Goal: Information Seeking & Learning: Learn about a topic

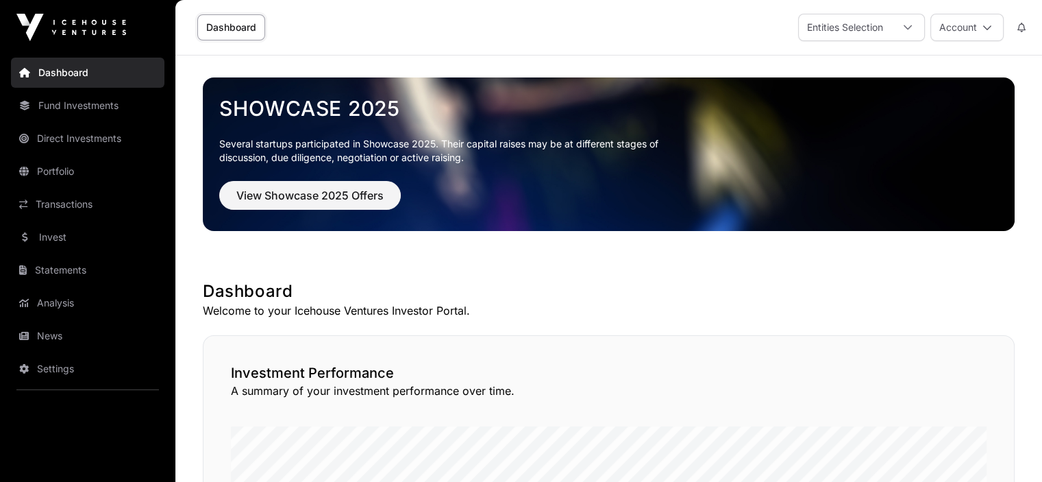
click at [45, 339] on link "News" at bounding box center [87, 336] width 153 height 30
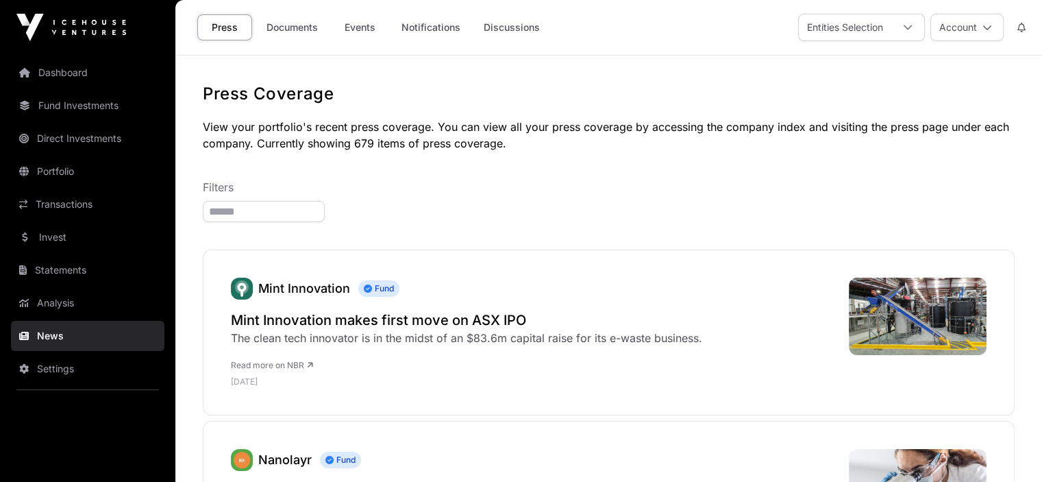
click at [311, 28] on link "Documents" at bounding box center [292, 27] width 69 height 26
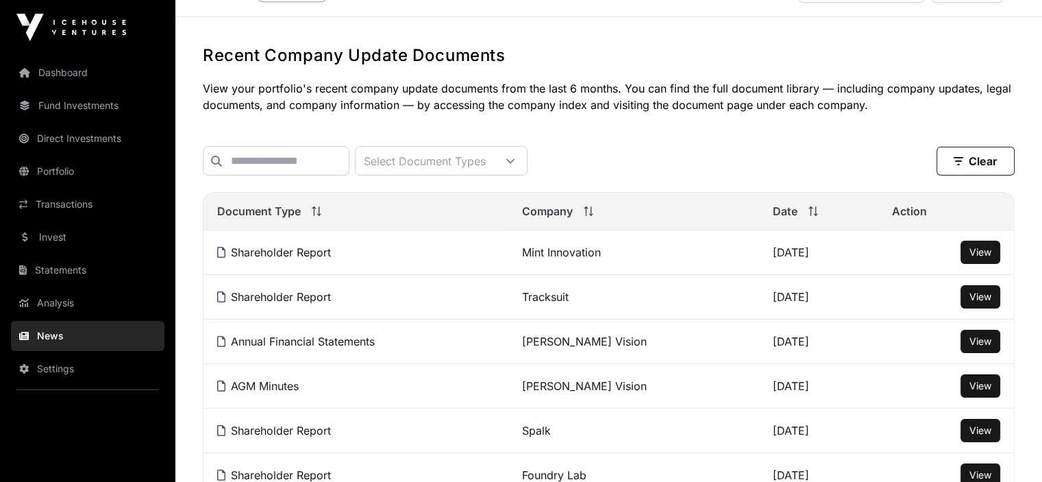
scroll to position [69, 0]
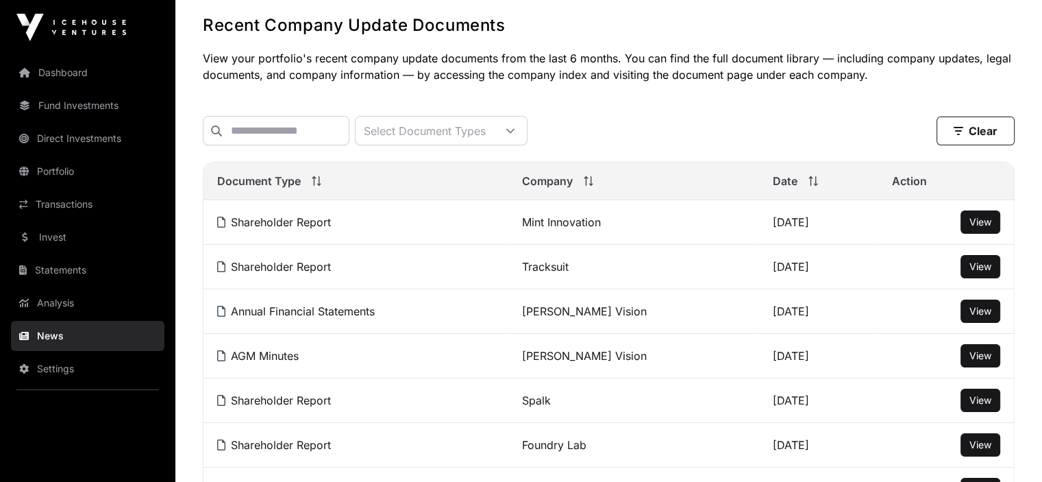
click at [542, 273] on link "Tracksuit" at bounding box center [545, 267] width 47 height 14
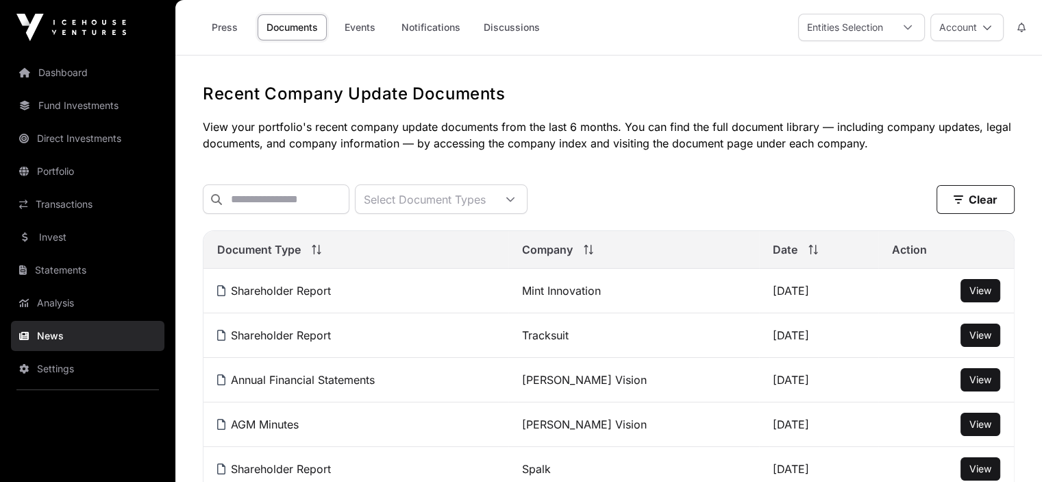
scroll to position [69, 0]
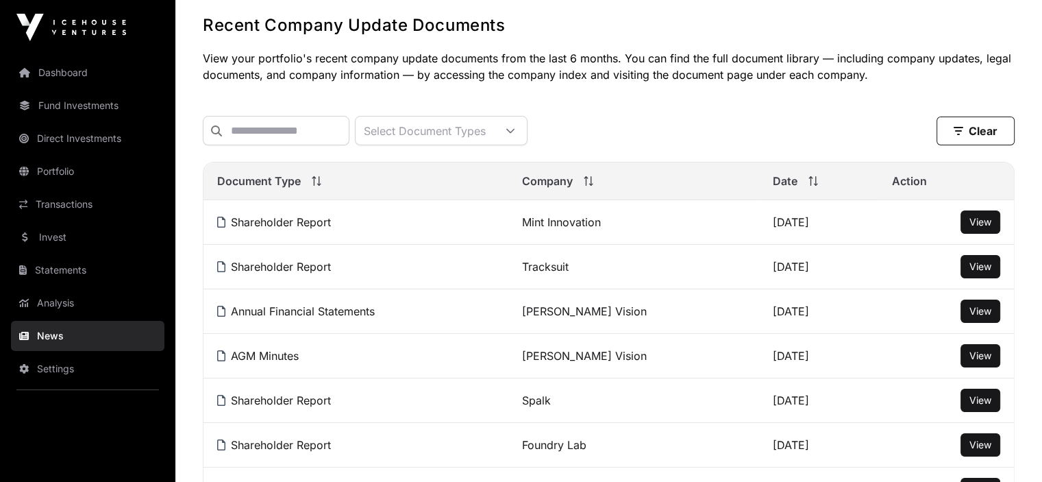
click at [982, 272] on span "View" at bounding box center [980, 266] width 22 height 12
click at [978, 272] on span "View" at bounding box center [980, 266] width 22 height 12
click at [310, 273] on link "Shareholder Report" at bounding box center [274, 267] width 114 height 14
click at [306, 273] on link "Shareholder Report" at bounding box center [274, 267] width 114 height 14
click at [550, 273] on link "Tracksuit" at bounding box center [545, 267] width 47 height 14
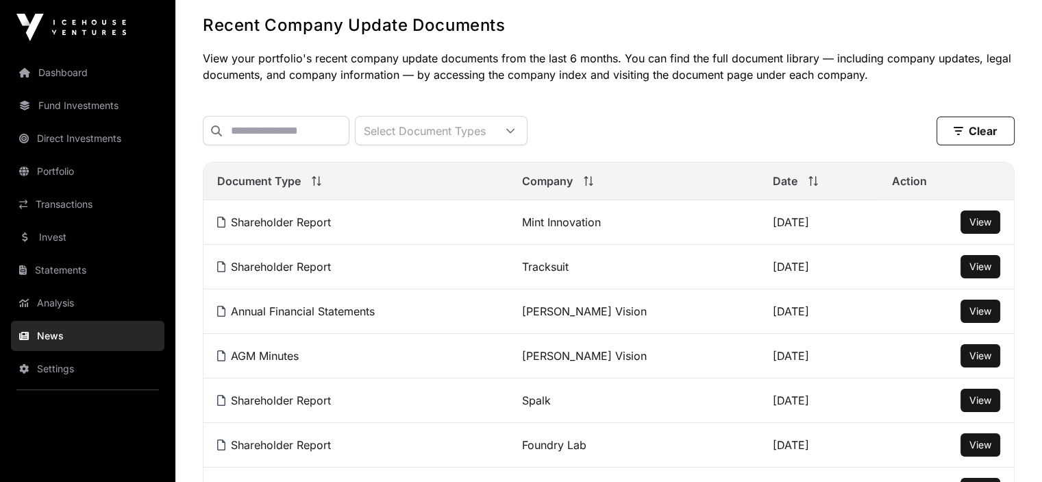
click at [550, 273] on link "Tracksuit" at bounding box center [545, 267] width 47 height 14
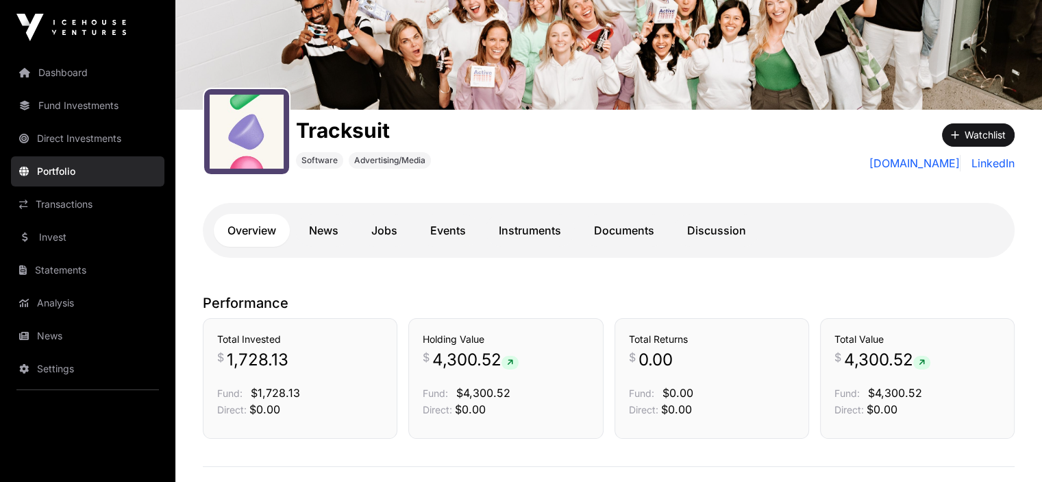
scroll to position [137, 0]
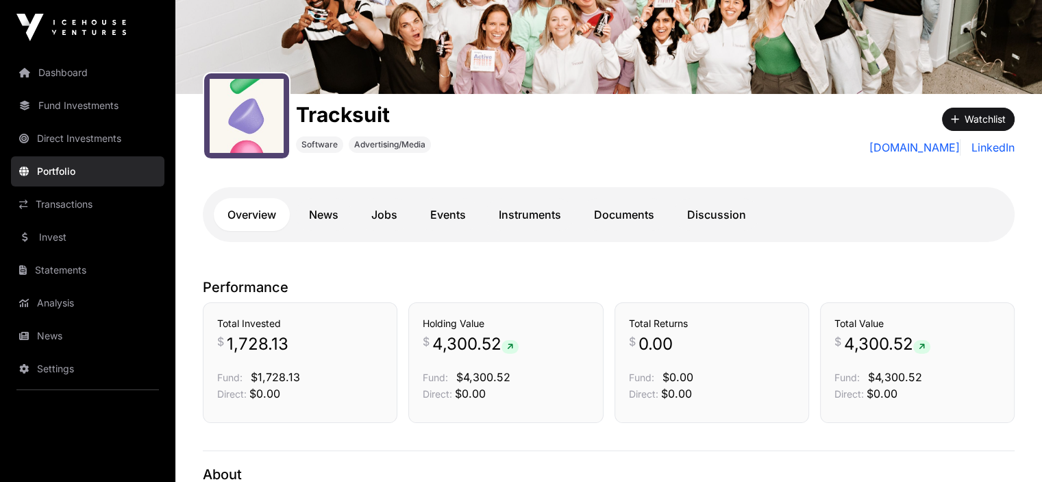
click at [315, 214] on link "News" at bounding box center [323, 214] width 57 height 33
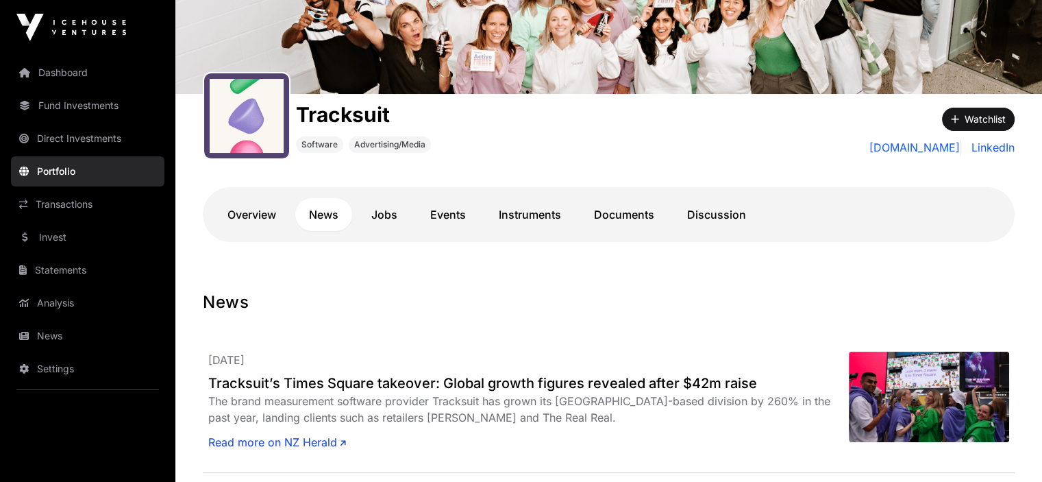
scroll to position [69, 0]
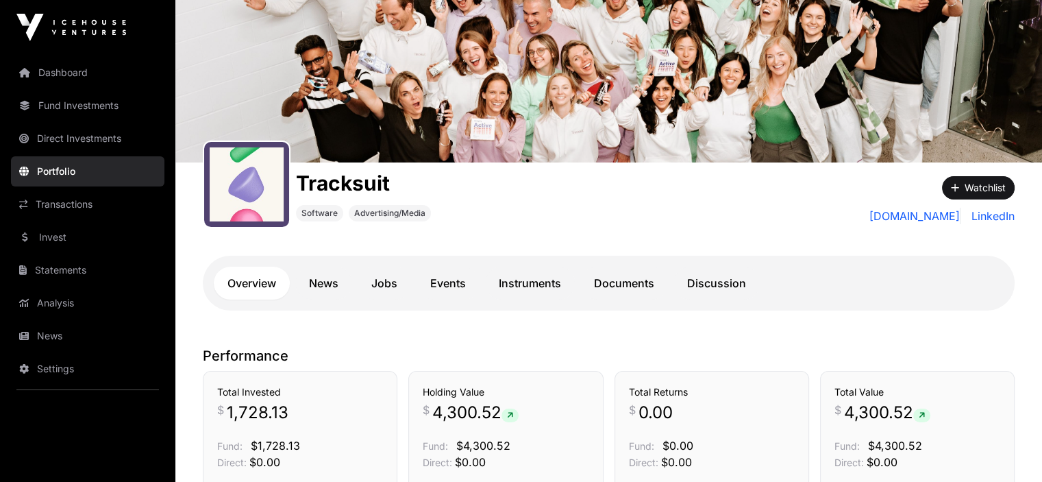
scroll to position [137, 0]
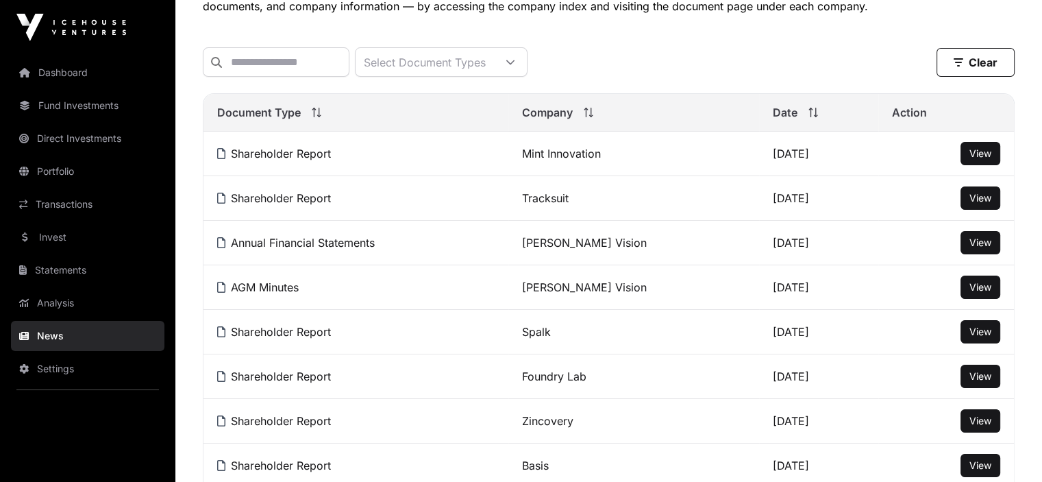
scroll to position [69, 0]
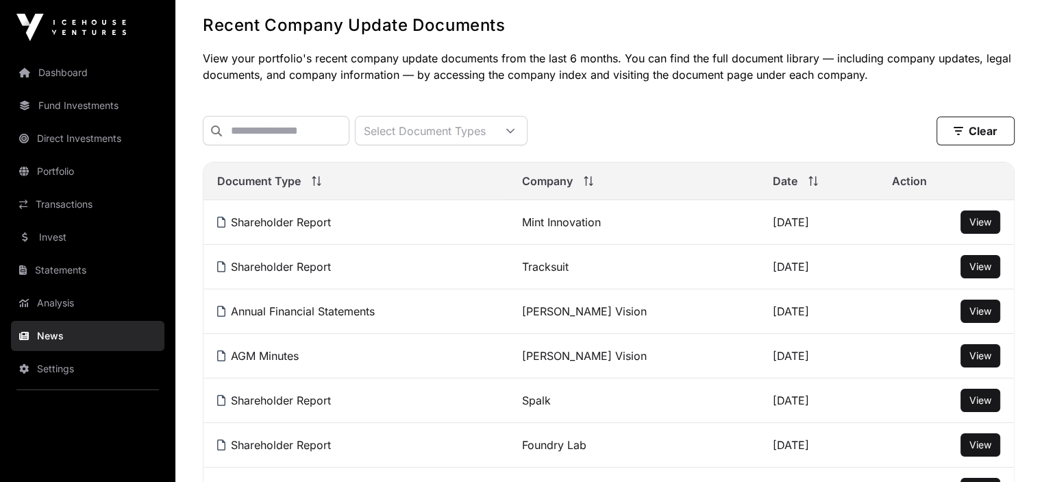
click at [978, 224] on link "View" at bounding box center [980, 222] width 22 height 14
click at [982, 272] on span "View" at bounding box center [980, 266] width 22 height 12
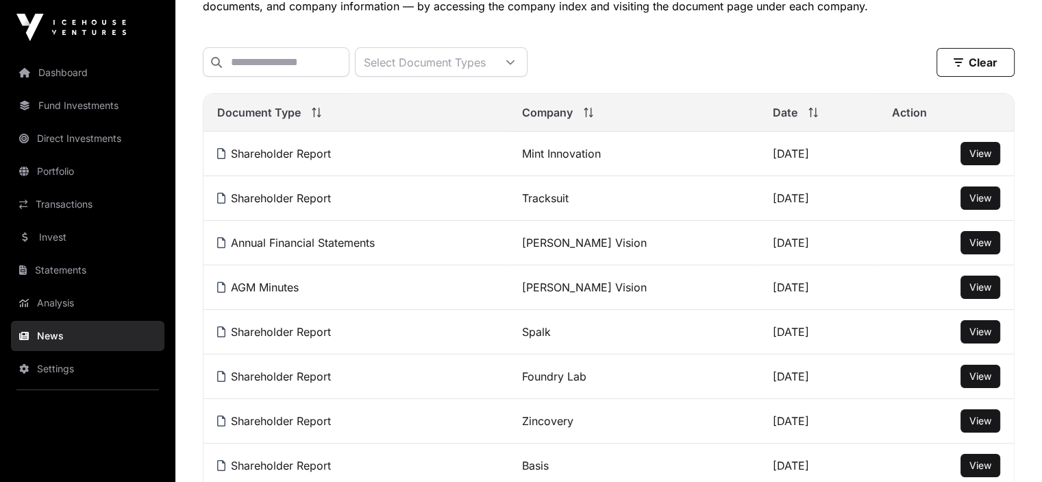
scroll to position [206, 0]
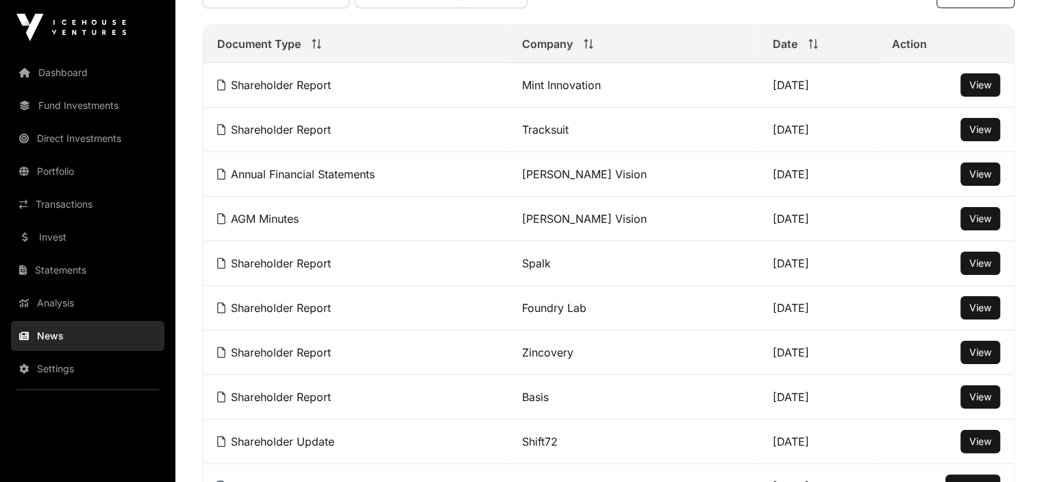
click at [974, 265] on span "View" at bounding box center [980, 263] width 22 height 12
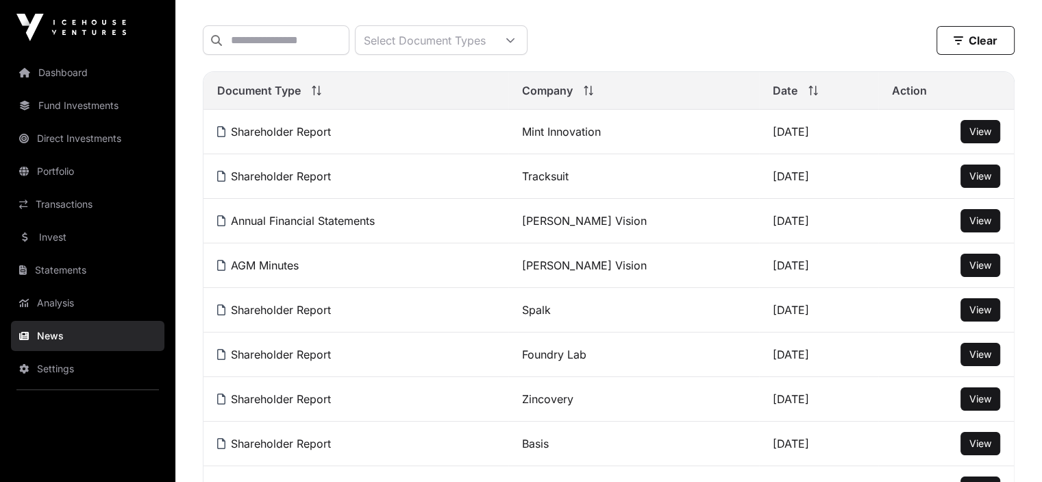
scroll to position [69, 0]
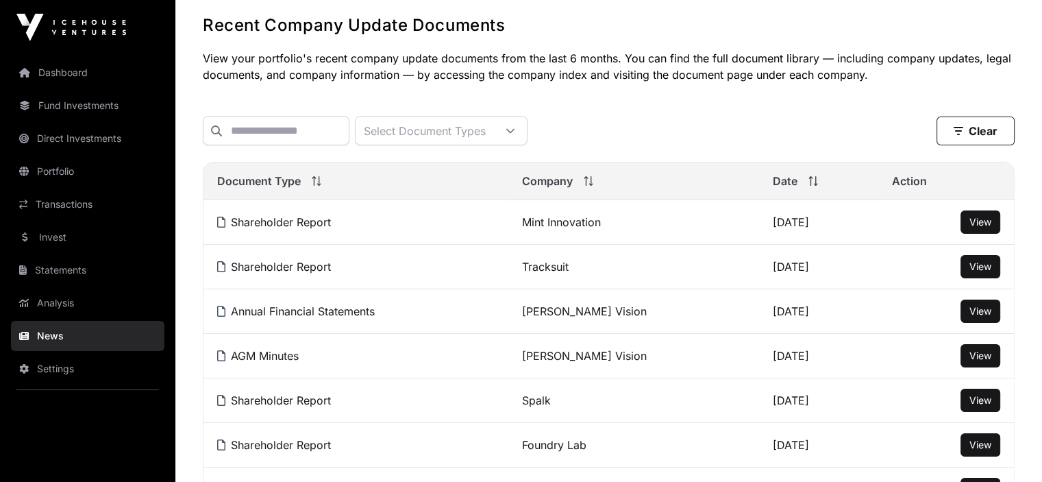
click at [56, 172] on link "Portfolio" at bounding box center [87, 171] width 153 height 30
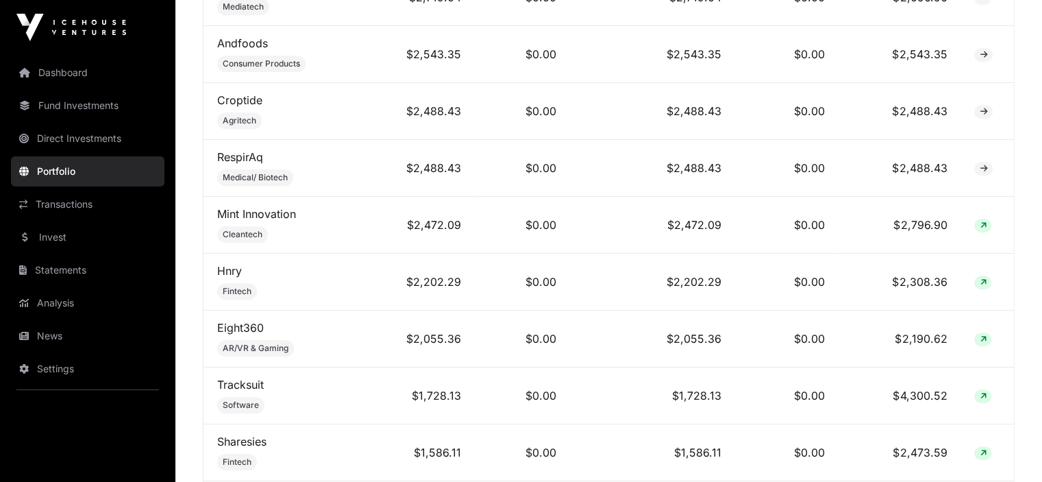
scroll to position [1078, 0]
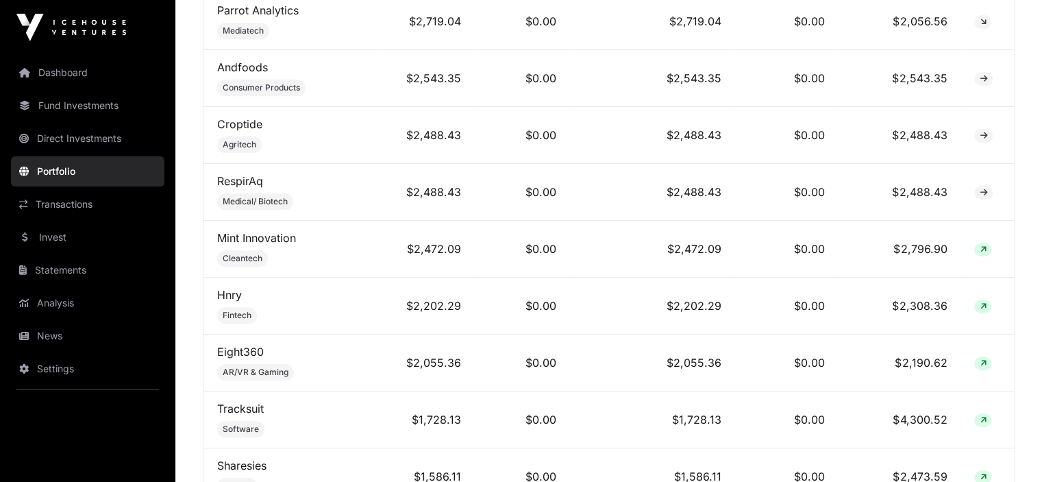
click at [269, 234] on link "Mint Innovation" at bounding box center [256, 238] width 79 height 14
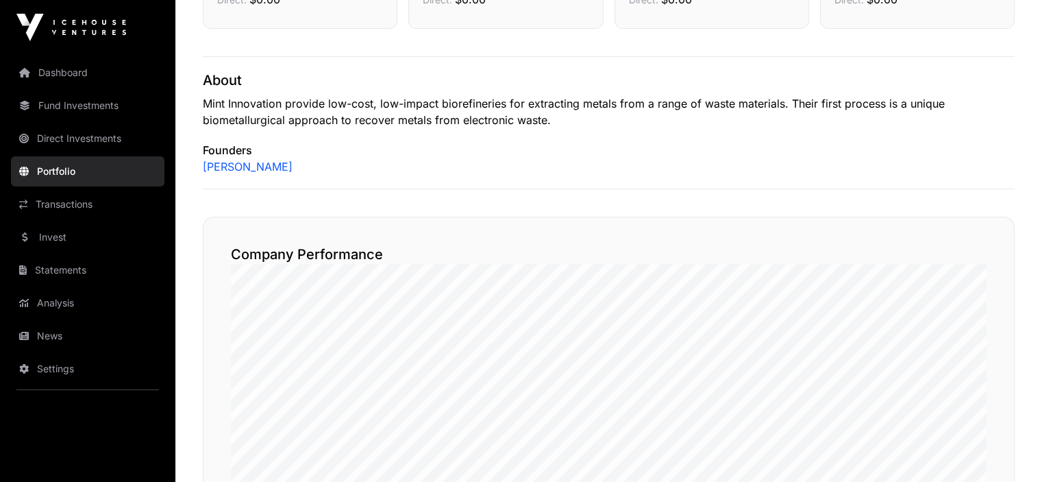
scroll to position [480, 0]
